Goal: Information Seeking & Learning: Learn about a topic

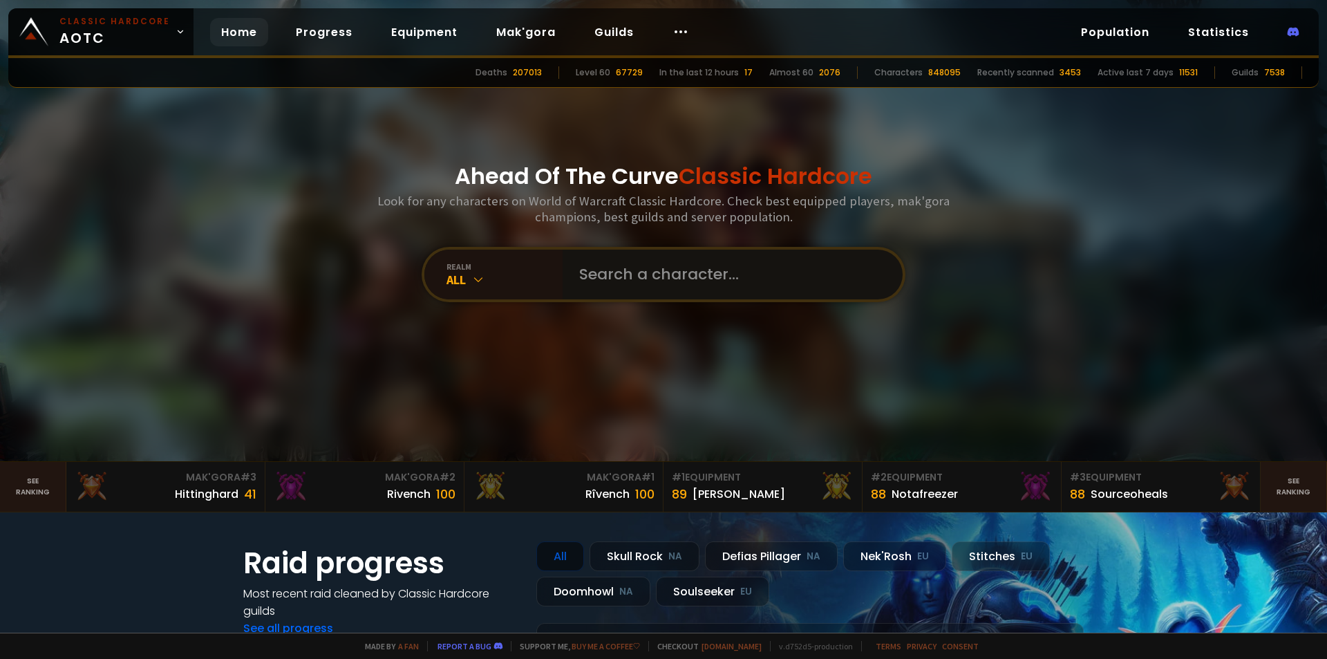
click at [632, 275] on input "text" at bounding box center [728, 274] width 315 height 50
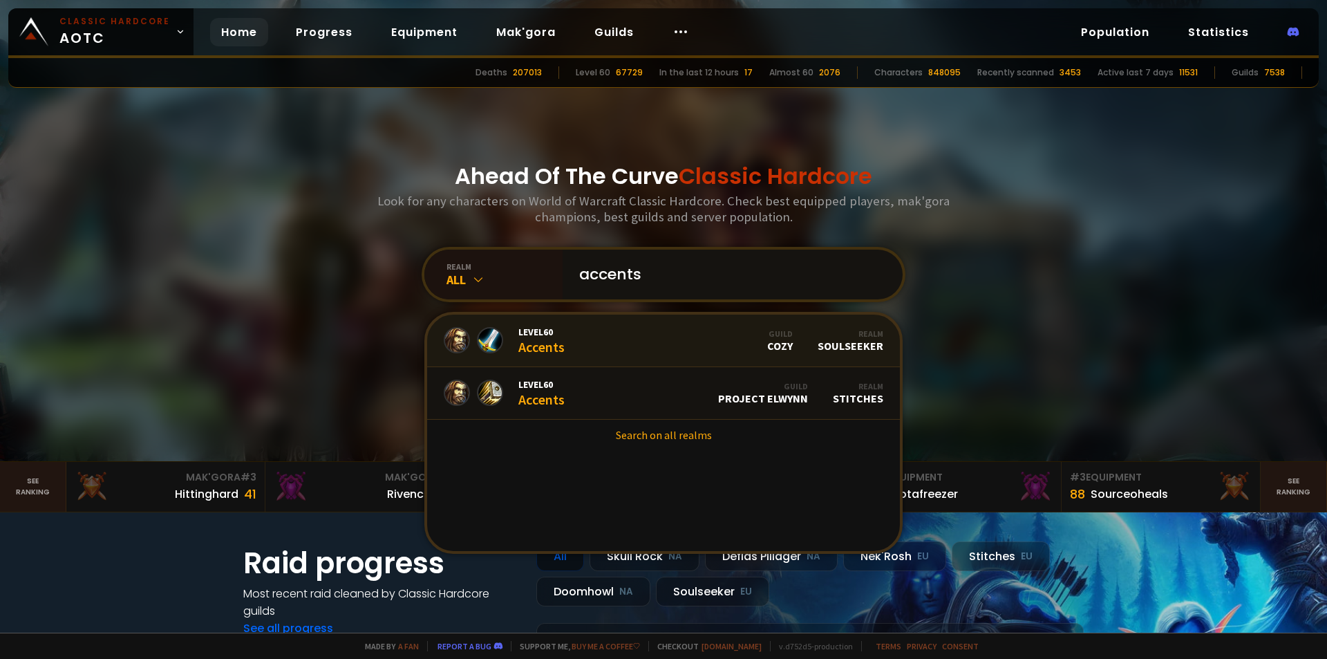
type input "accents"
click at [562, 335] on link "Level 60 Accents Guild Cozy Realm Soulseeker" at bounding box center [663, 340] width 473 height 53
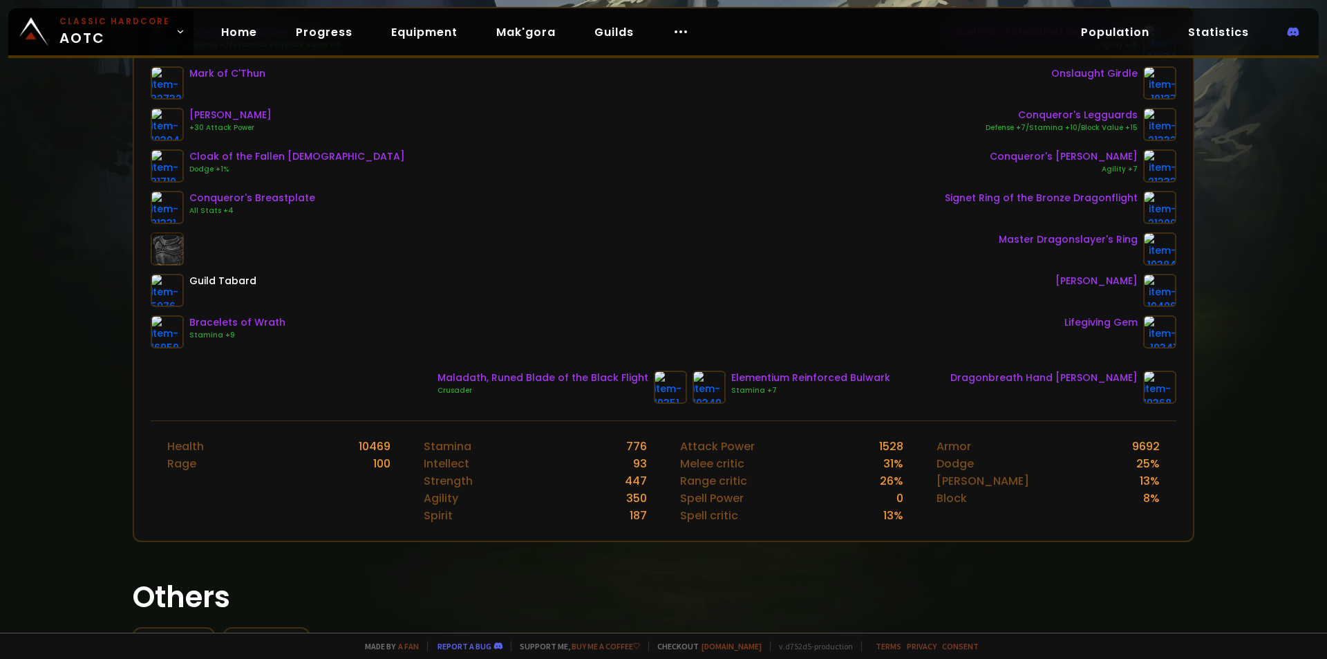
scroll to position [138, 0]
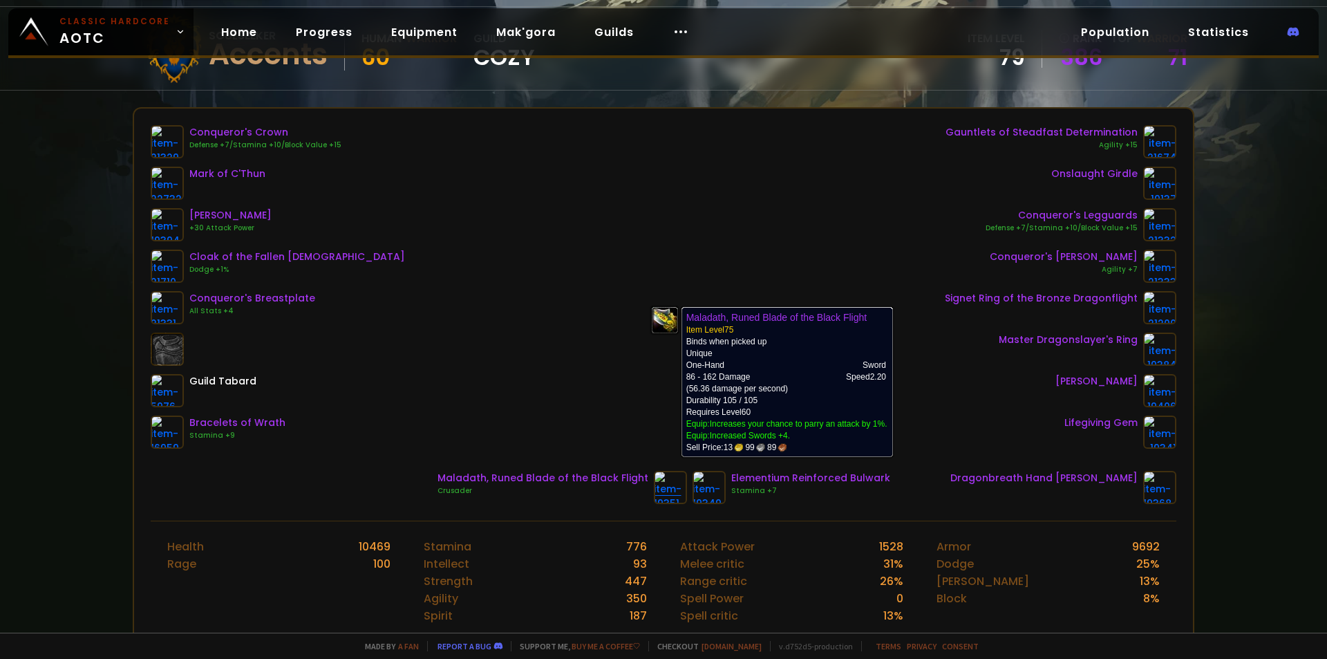
drag, startPoint x: 408, startPoint y: 457, endPoint x: 675, endPoint y: 480, distance: 267.6
click at [675, 480] on div "Conqueror's Crown Defense +7/Stamina +10/Block Value +15 Mark of C'Thun Drake T…" at bounding box center [663, 314] width 1059 height 412
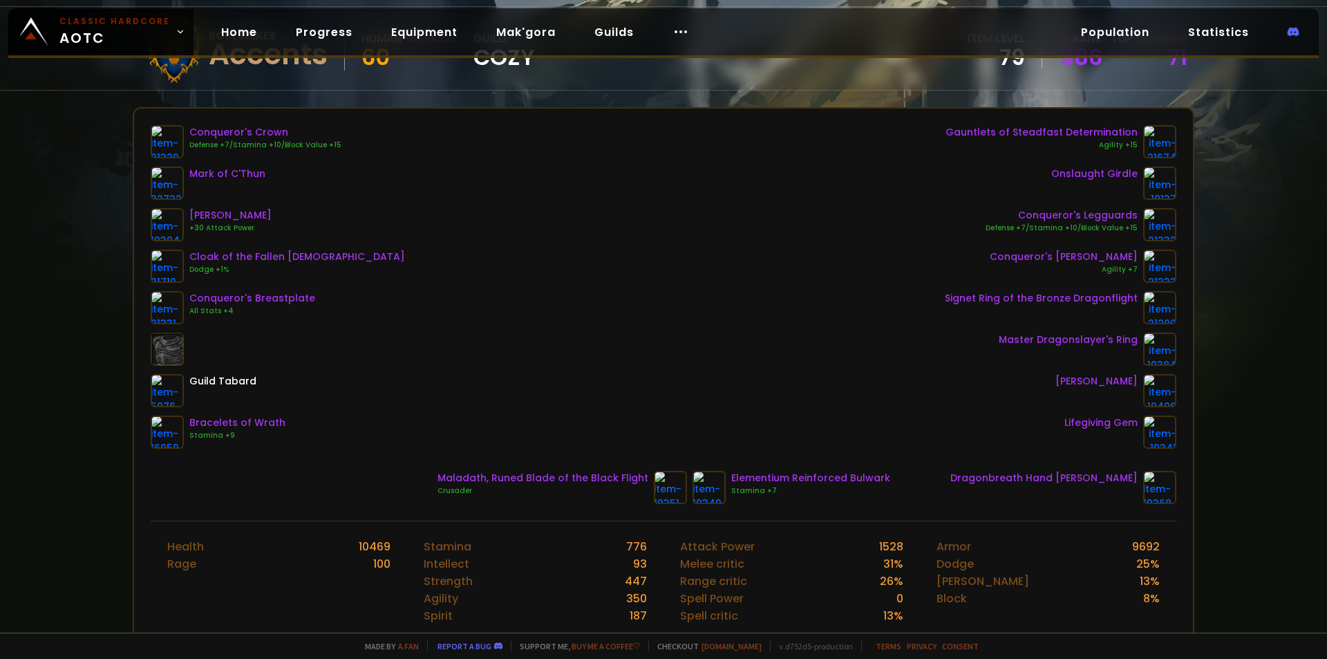
click at [625, 369] on div "Conqueror's Crown Defense +7/Stamina +10/Block Value +15 Mark of C'Thun Drake T…" at bounding box center [663, 286] width 1025 height 323
drag, startPoint x: 998, startPoint y: 379, endPoint x: 1184, endPoint y: 391, distance: 186.2
click at [1184, 391] on div "Conqueror's Crown Defense +7/Stamina +10/Block Value +15 Mark of C'Thun Drake T…" at bounding box center [663, 374] width 1061 height 535
click at [700, 341] on div "Conqueror's Crown Defense +7/Stamina +10/Block Value +15 Mark of C'Thun Drake T…" at bounding box center [663, 286] width 1025 height 323
drag, startPoint x: 420, startPoint y: 440, endPoint x: 884, endPoint y: 454, distance: 463.9
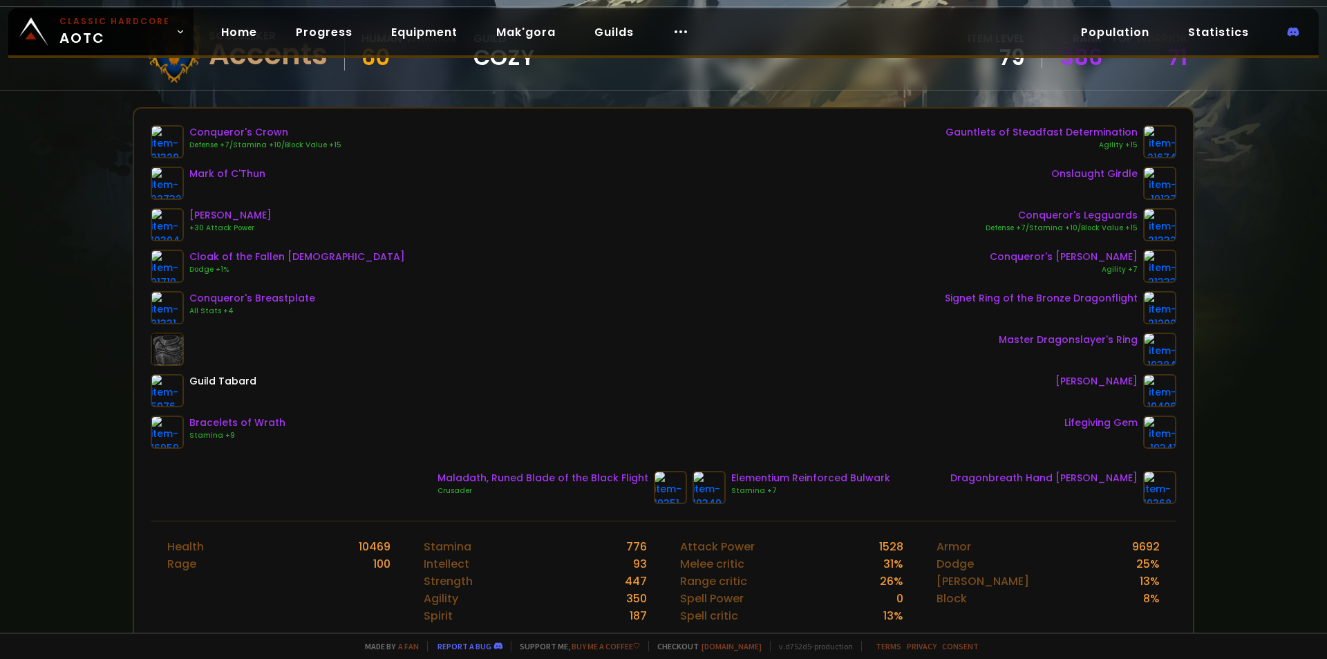
click at [884, 454] on div "Conqueror's Crown Defense +7/Stamina +10/Block Value +15 Mark of C'Thun Drake T…" at bounding box center [663, 314] width 1059 height 412
click at [910, 468] on div "Conqueror's Crown Defense +7/Stamina +10/Block Value +15 Mark of C'Thun Drake T…" at bounding box center [663, 314] width 1059 height 412
drag, startPoint x: 902, startPoint y: 485, endPoint x: 653, endPoint y: 465, distance: 250.2
click at [654, 467] on div "Conqueror's Crown Defense +7/Stamina +10/Block Value +15 Mark of C'Thun Drake T…" at bounding box center [663, 314] width 1059 height 412
click at [840, 424] on div "Conqueror's Crown Defense +7/Stamina +10/Block Value +15 Mark of C'Thun Drake T…" at bounding box center [663, 286] width 1025 height 323
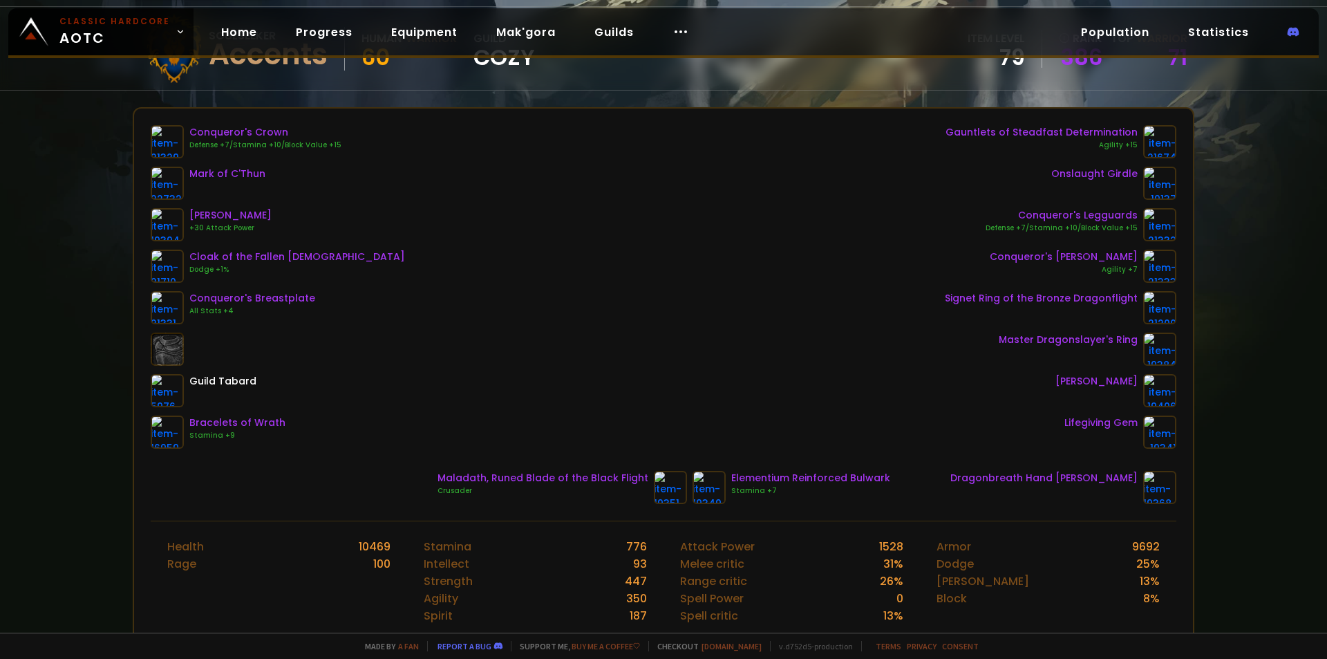
click at [439, 256] on div "Conqueror's Crown Defense +7/Stamina +10/Block Value +15 Mark of C'Thun Drake T…" at bounding box center [663, 286] width 1025 height 323
drag, startPoint x: 321, startPoint y: 189, endPoint x: 351, endPoint y: 249, distance: 67.4
click at [351, 249] on div "Conqueror's Crown Defense +7/Stamina +10/Block Value +15 Mark of C'Thun Drake T…" at bounding box center [663, 286] width 1025 height 323
click at [353, 249] on div "Conqueror's Crown Defense +7/Stamina +10/Block Value +15 Mark of C'Thun Drake T…" at bounding box center [663, 286] width 1025 height 323
click at [336, 215] on div "Conqueror's Crown Defense +7/Stamina +10/Block Value +15 Mark of C'Thun Drake T…" at bounding box center [663, 286] width 1025 height 323
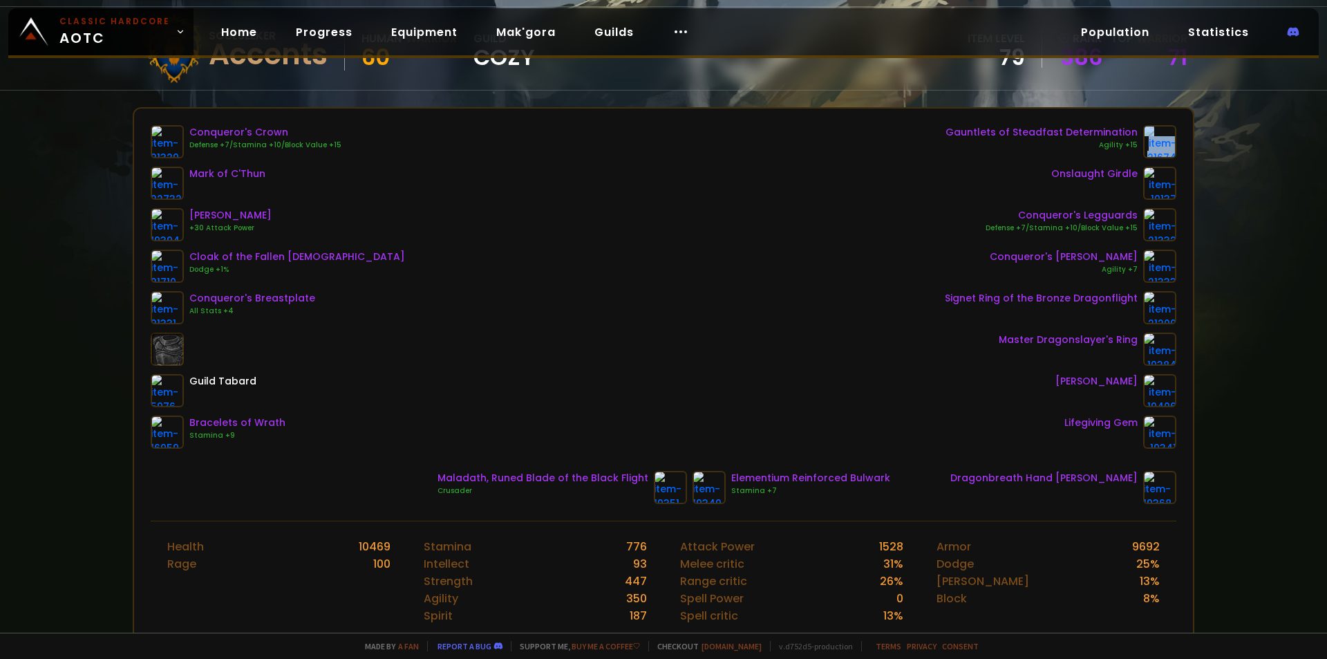
drag, startPoint x: 934, startPoint y: 126, endPoint x: 1170, endPoint y: 132, distance: 235.7
click at [1170, 132] on div "Conqueror's Crown Defense +7/Stamina +10/Block Value +15 Mark of C'Thun Drake T…" at bounding box center [663, 314] width 1059 height 412
click at [1014, 159] on div "Gauntlets of Steadfast Determination Agility +15 Onslaught Girdle Conqueror's L…" at bounding box center [1060, 286] width 231 height 323
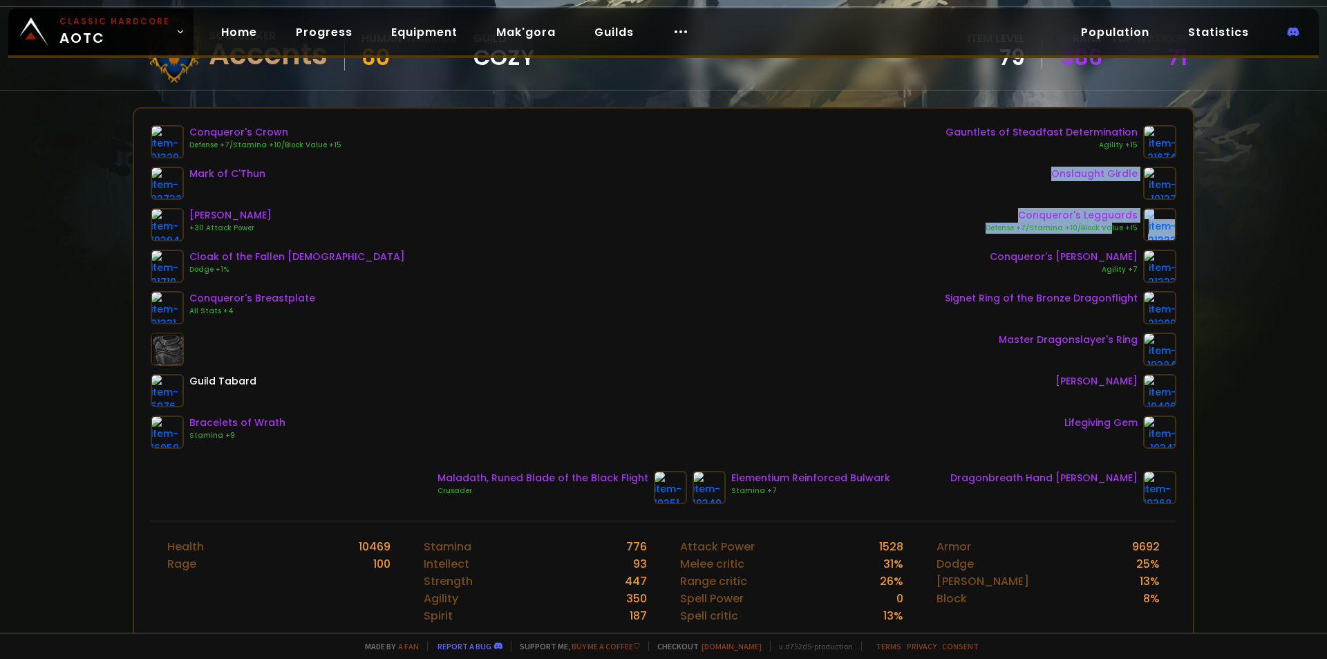
drag, startPoint x: 997, startPoint y: 202, endPoint x: 1099, endPoint y: 223, distance: 104.5
click at [1099, 223] on div "Gauntlets of Steadfast Determination Agility +15 Onslaught Girdle Conqueror's L…" at bounding box center [1060, 286] width 231 height 323
drag, startPoint x: 927, startPoint y: 200, endPoint x: 974, endPoint y: 218, distance: 50.6
click at [927, 199] on div "Conqueror's Crown Defense +7/Stamina +10/Block Value +15 Mark of C'Thun Drake T…" at bounding box center [663, 286] width 1025 height 323
click at [963, 230] on div "Conqueror's Legguards Defense +7/Stamina +10/Block Value +15" at bounding box center [1060, 224] width 231 height 33
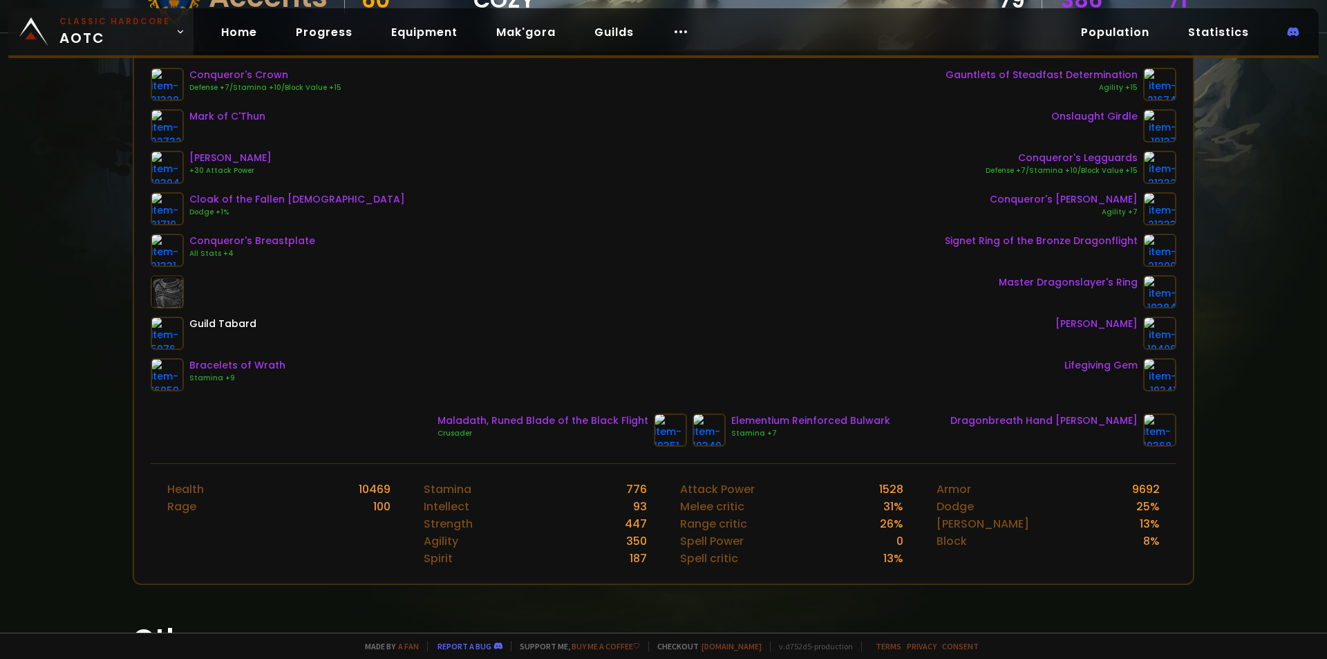
scroll to position [207, 0]
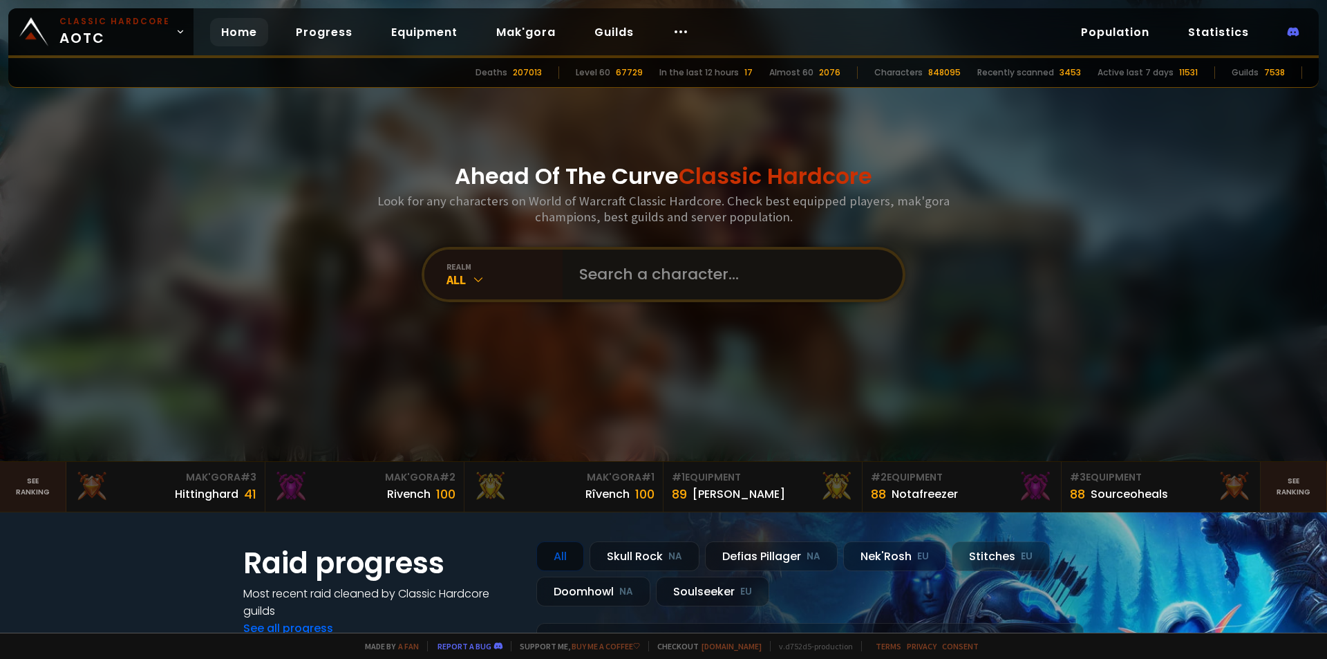
click at [577, 267] on input "text" at bounding box center [728, 274] width 315 height 50
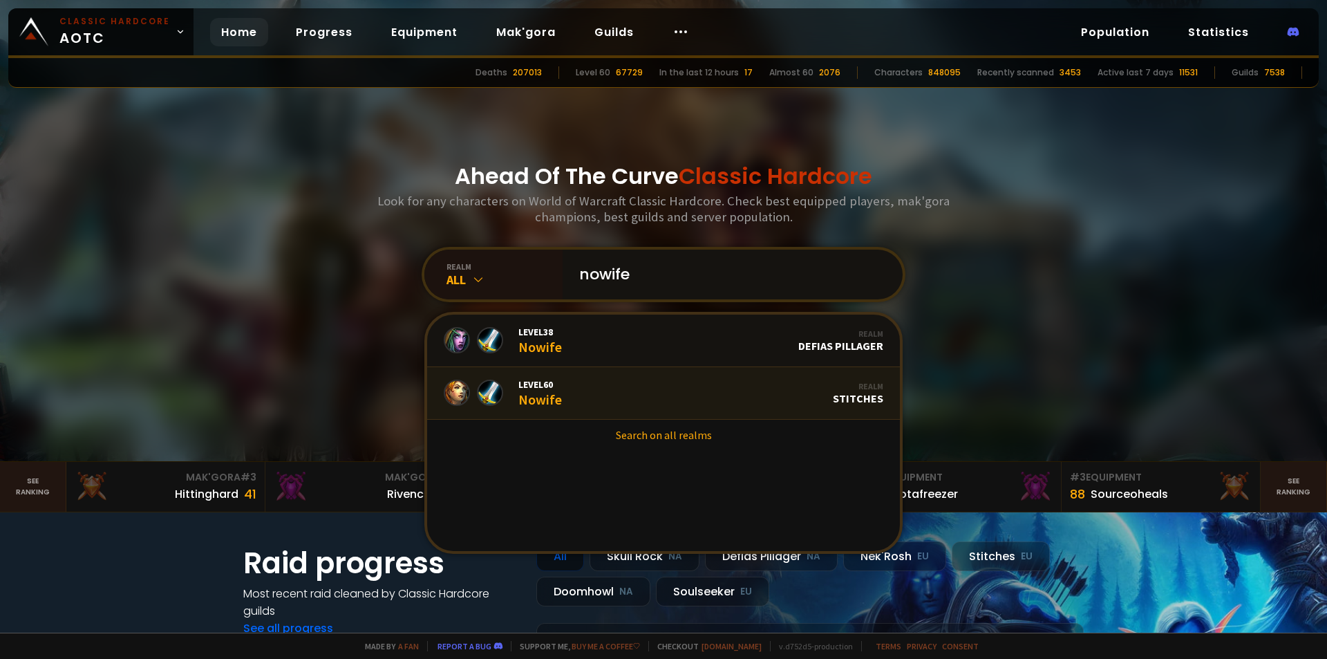
type input "nowife"
click at [587, 398] on link "Level 60 Nowife Realm Stitches" at bounding box center [663, 393] width 473 height 53
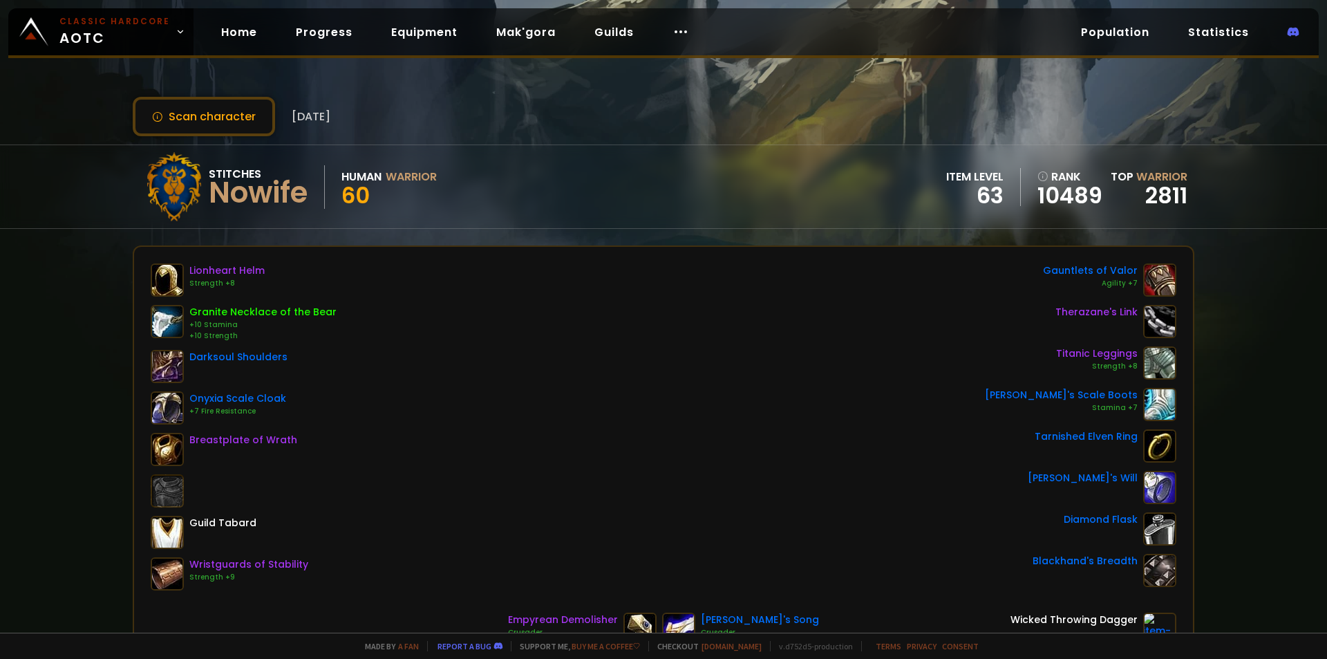
scroll to position [69, 0]
